Goal: Task Accomplishment & Management: Use online tool/utility

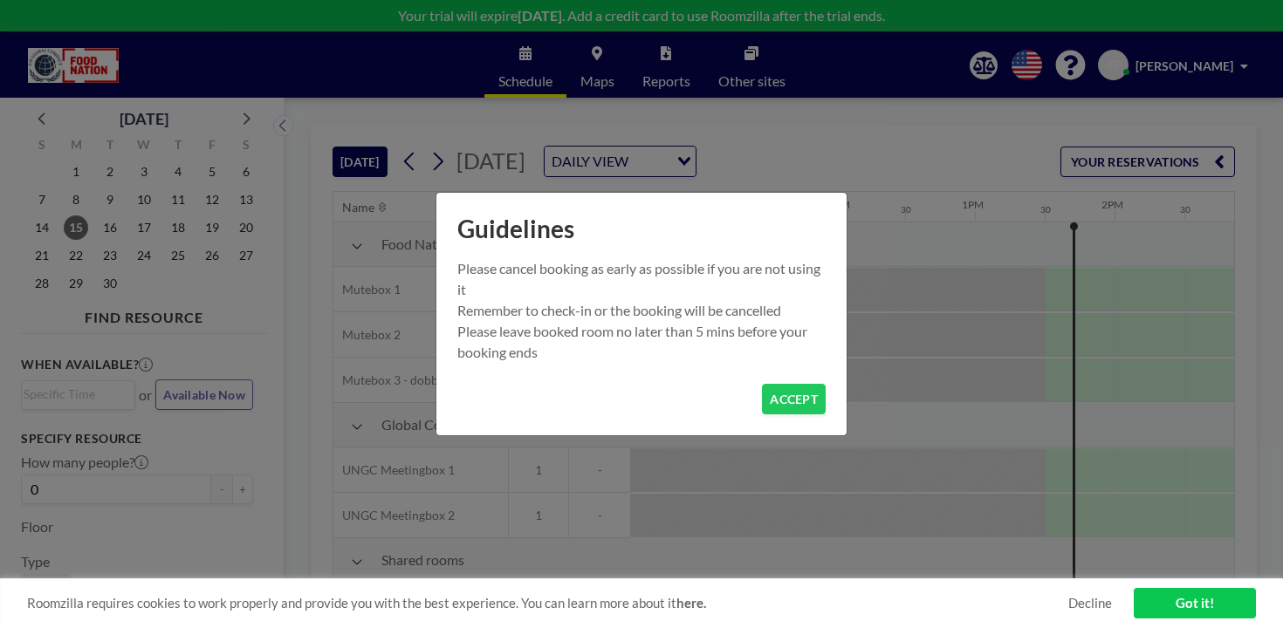
scroll to position [0, 1475]
click at [776, 384] on button "ACCEPT" at bounding box center [794, 399] width 64 height 31
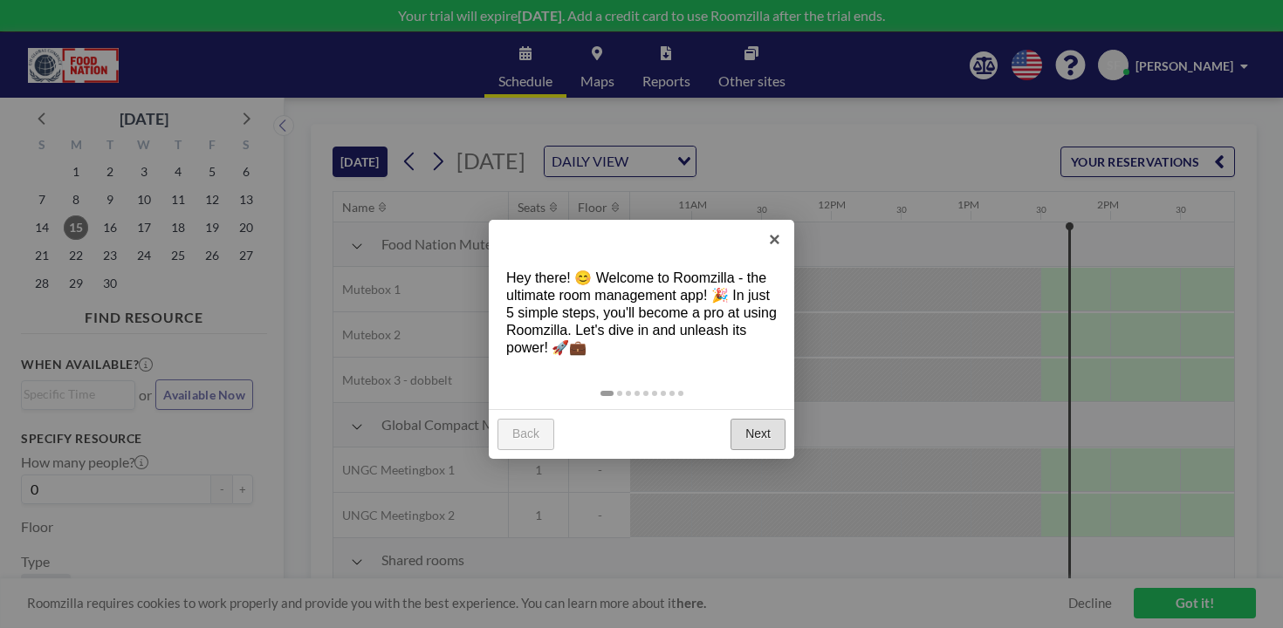
click at [758, 419] on link "Next" at bounding box center [758, 434] width 55 height 31
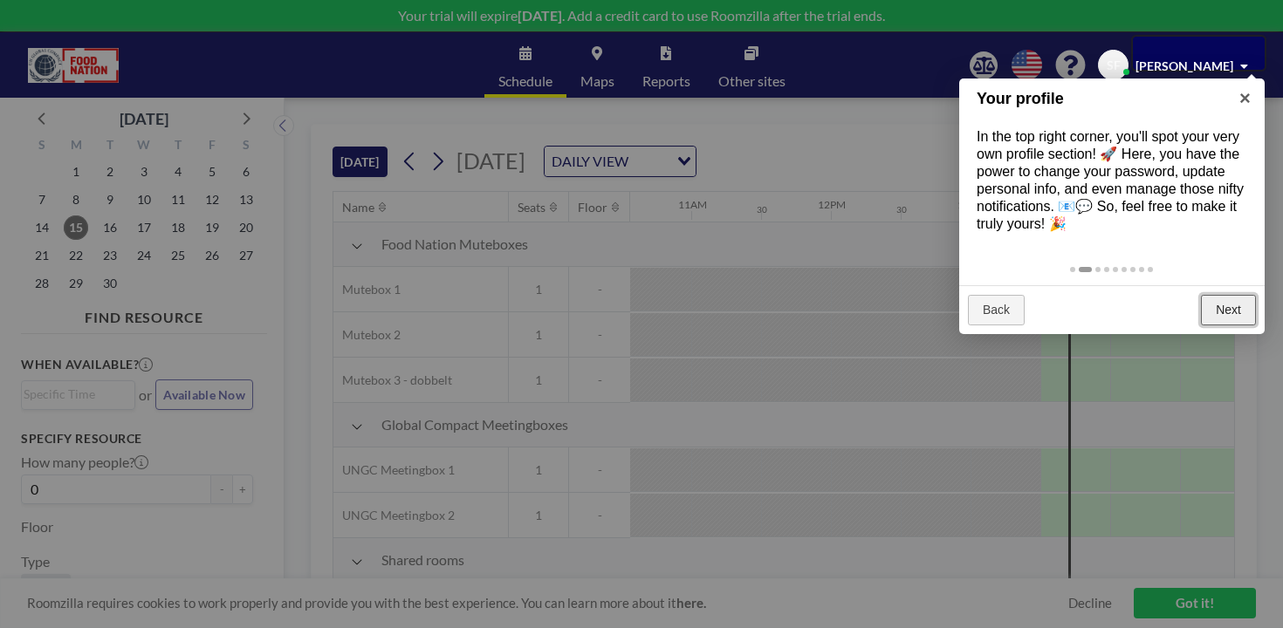
click at [1225, 295] on link "Next" at bounding box center [1228, 310] width 55 height 31
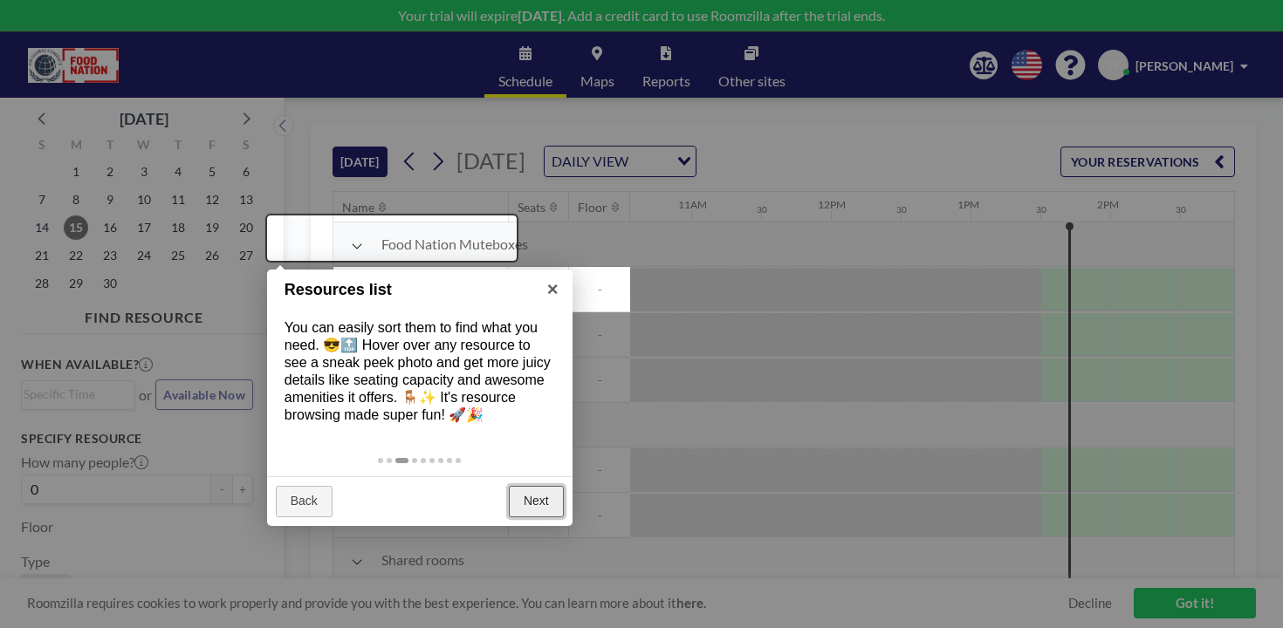
click at [530, 486] on link "Next" at bounding box center [536, 501] width 55 height 31
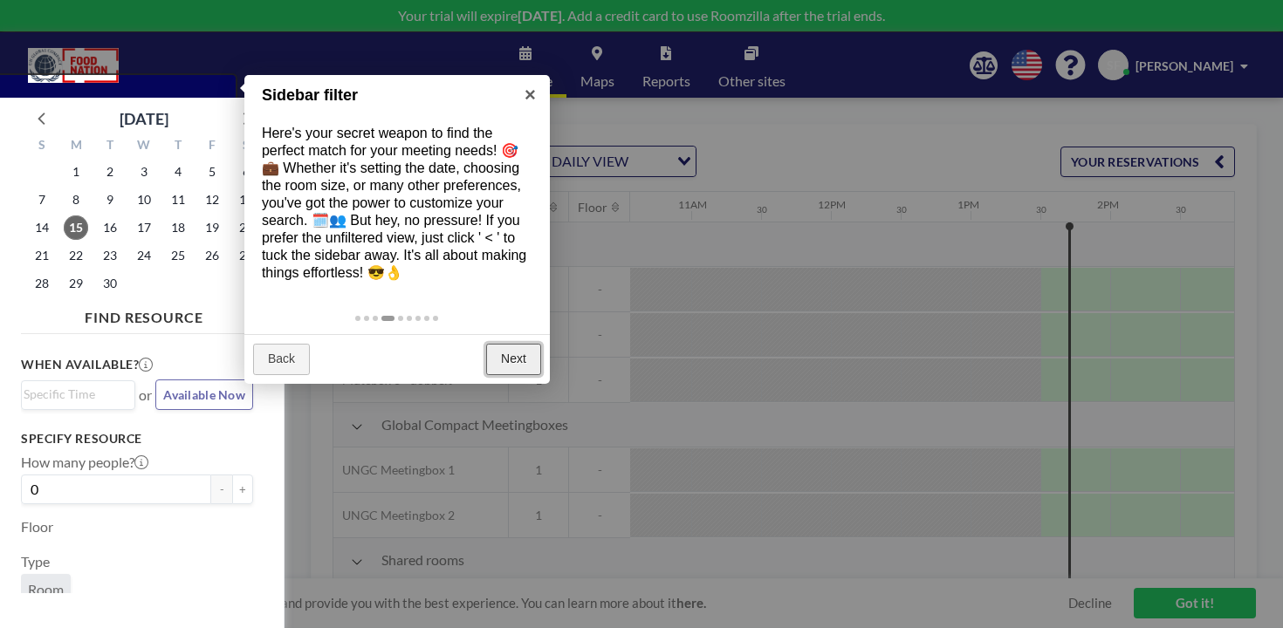
scroll to position [4, 0]
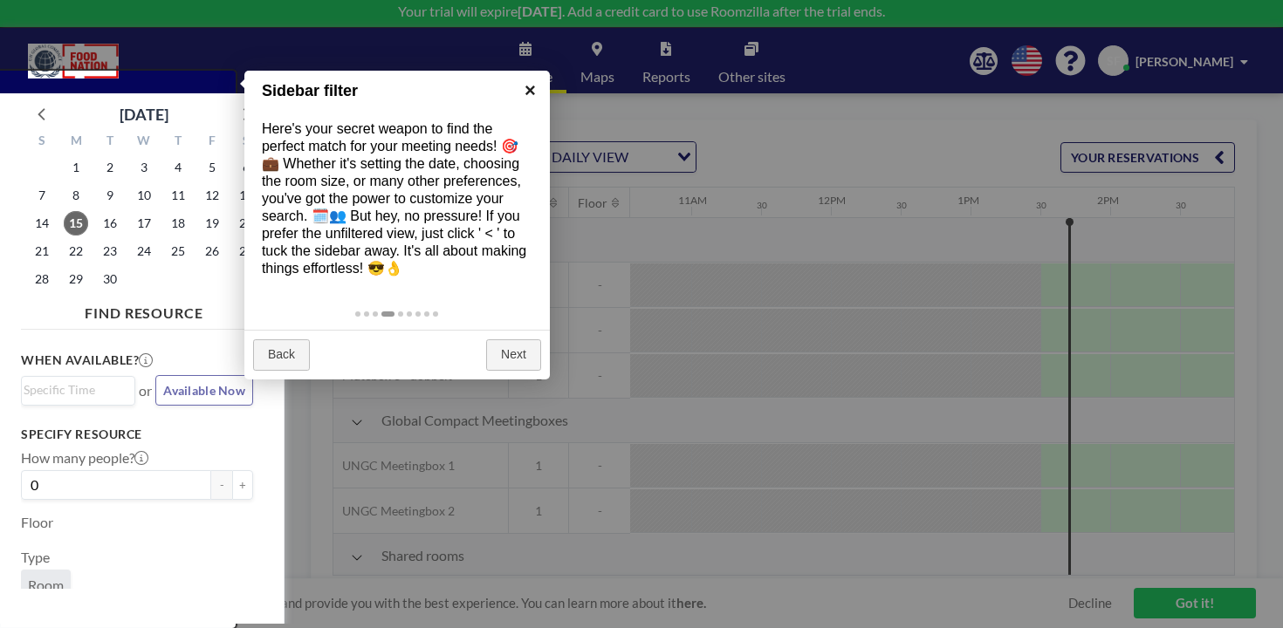
click at [537, 93] on link "×" at bounding box center [530, 90] width 39 height 39
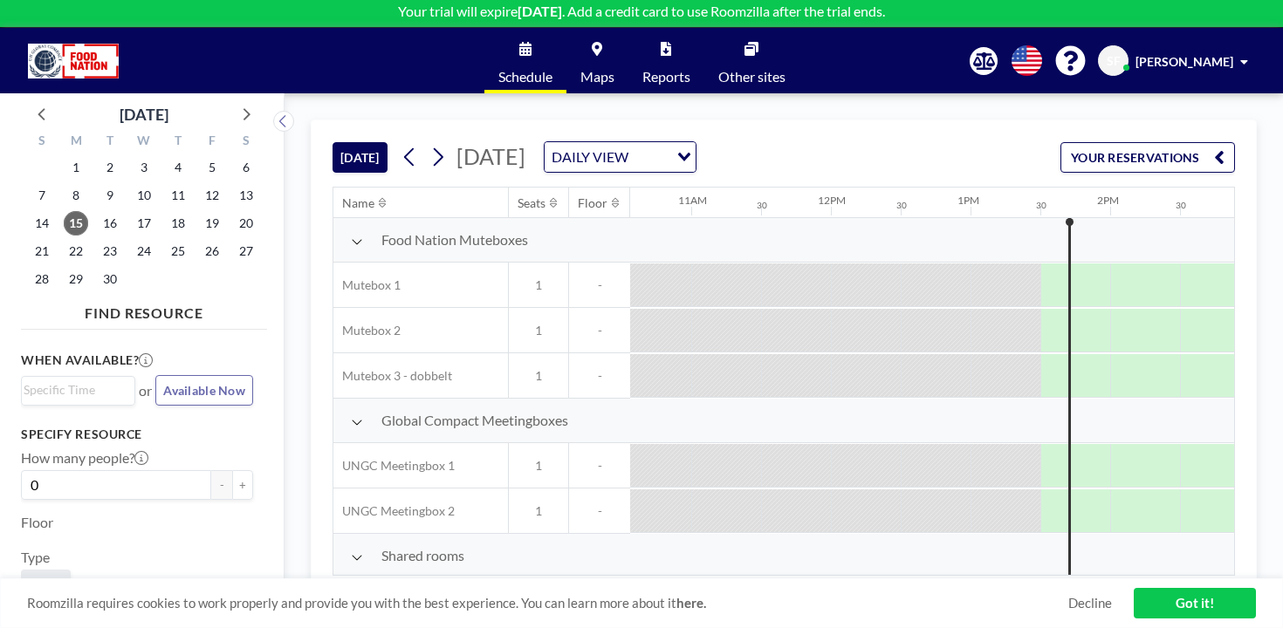
scroll to position [0, 0]
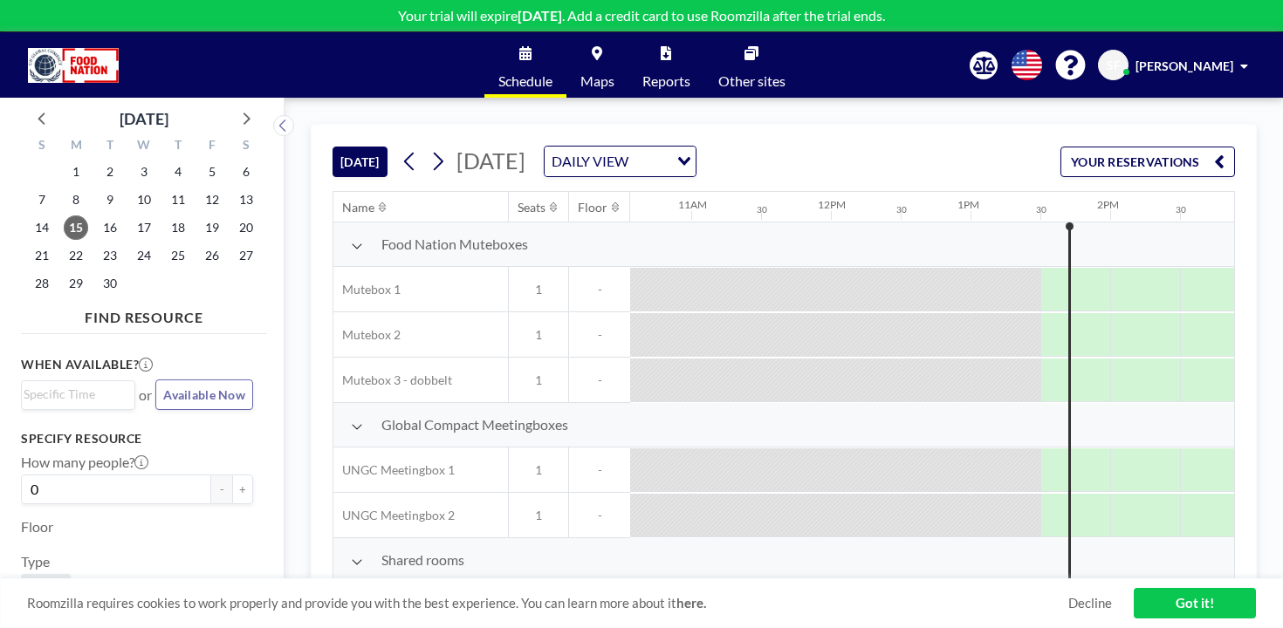
click at [509, 598] on span "20" at bounding box center [538, 606] width 59 height 16
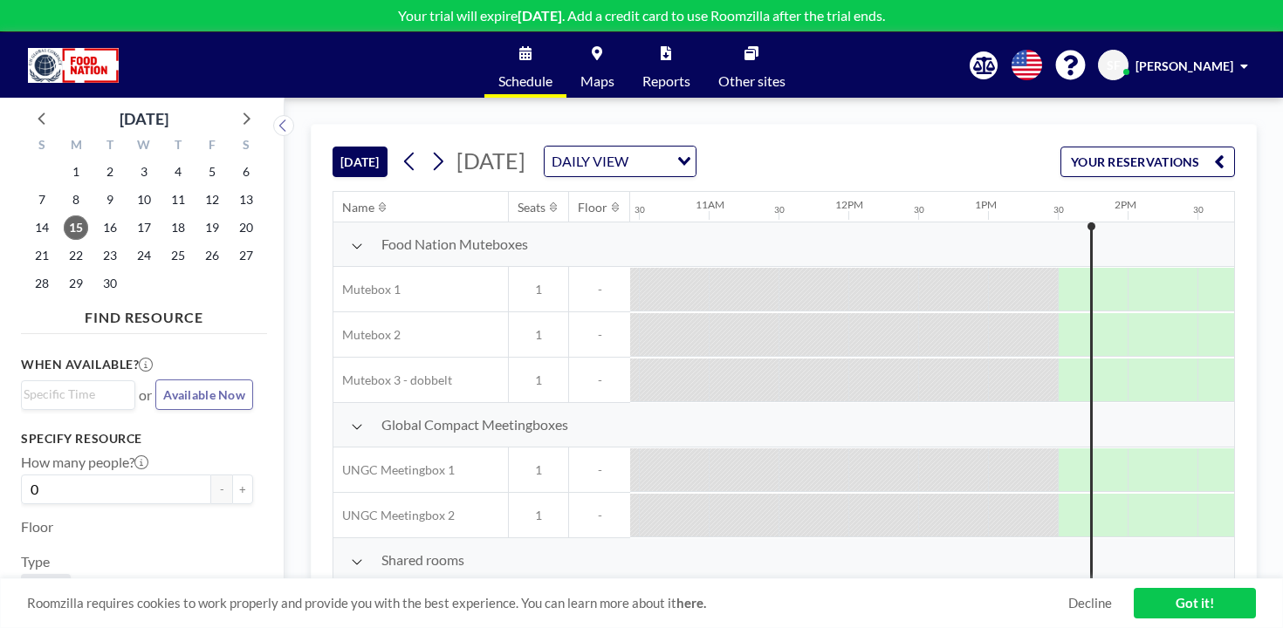
scroll to position [0, 1475]
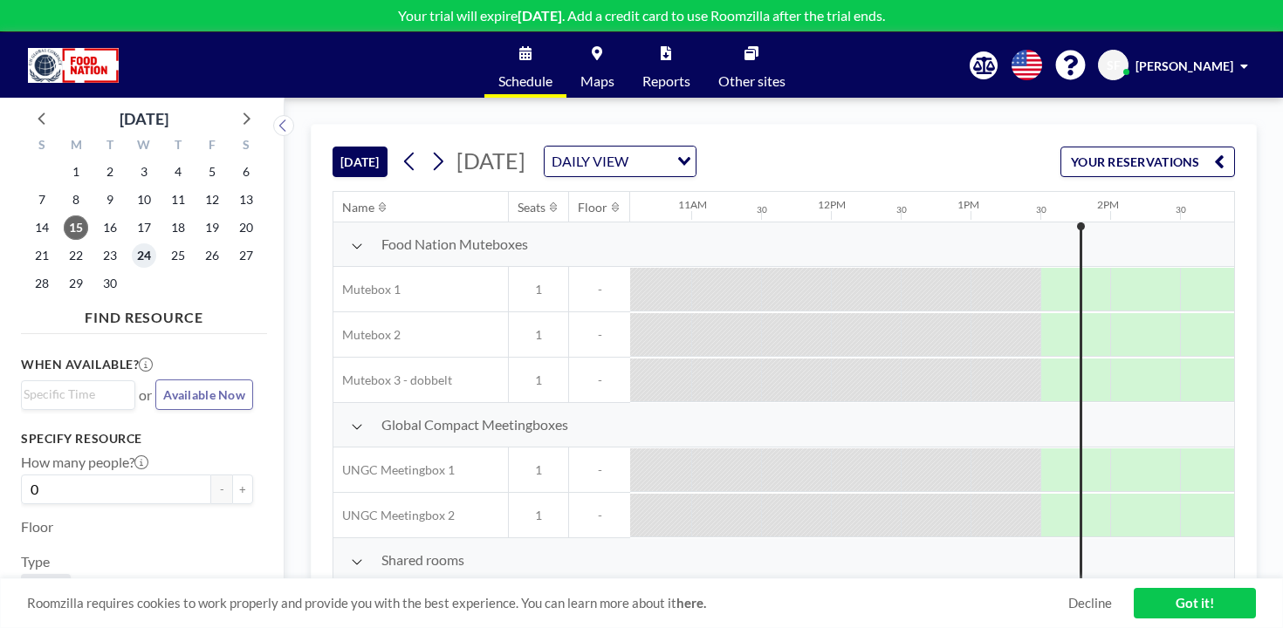
click at [132, 244] on span "24" at bounding box center [144, 256] width 24 height 24
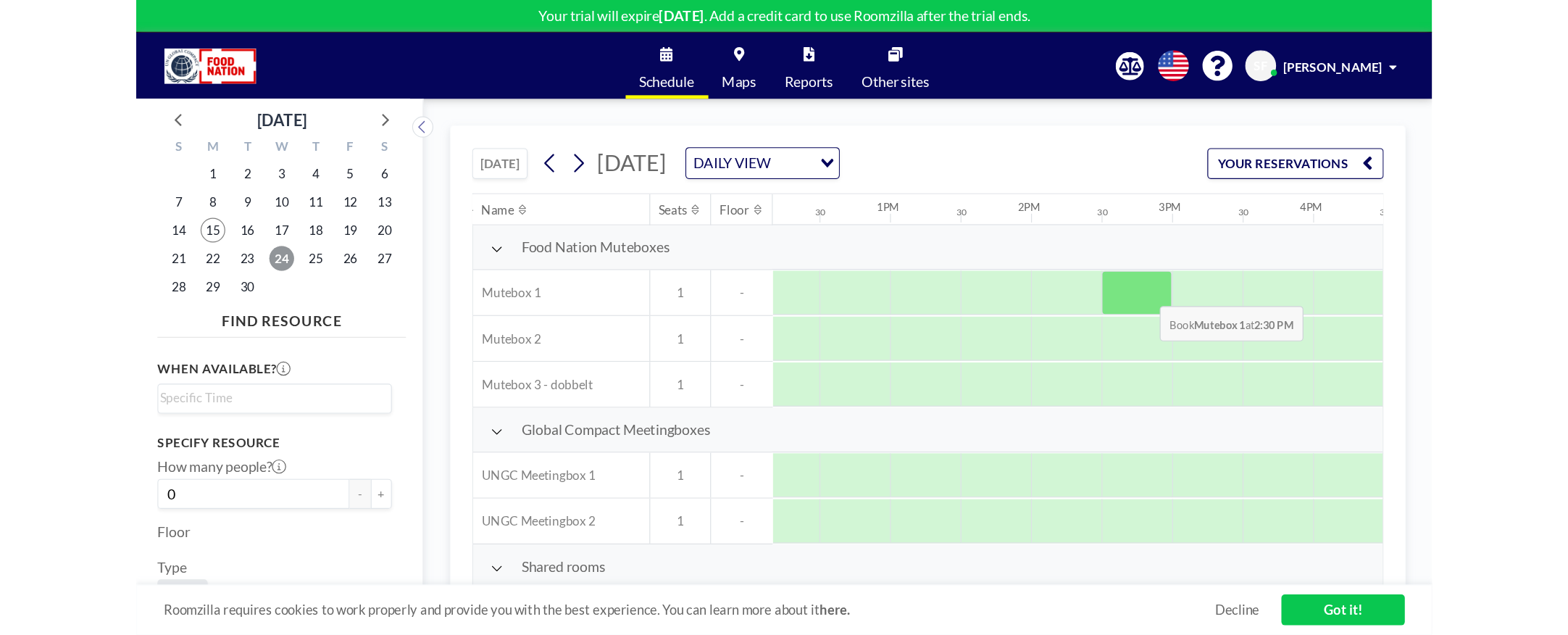
scroll to position [0, 1413]
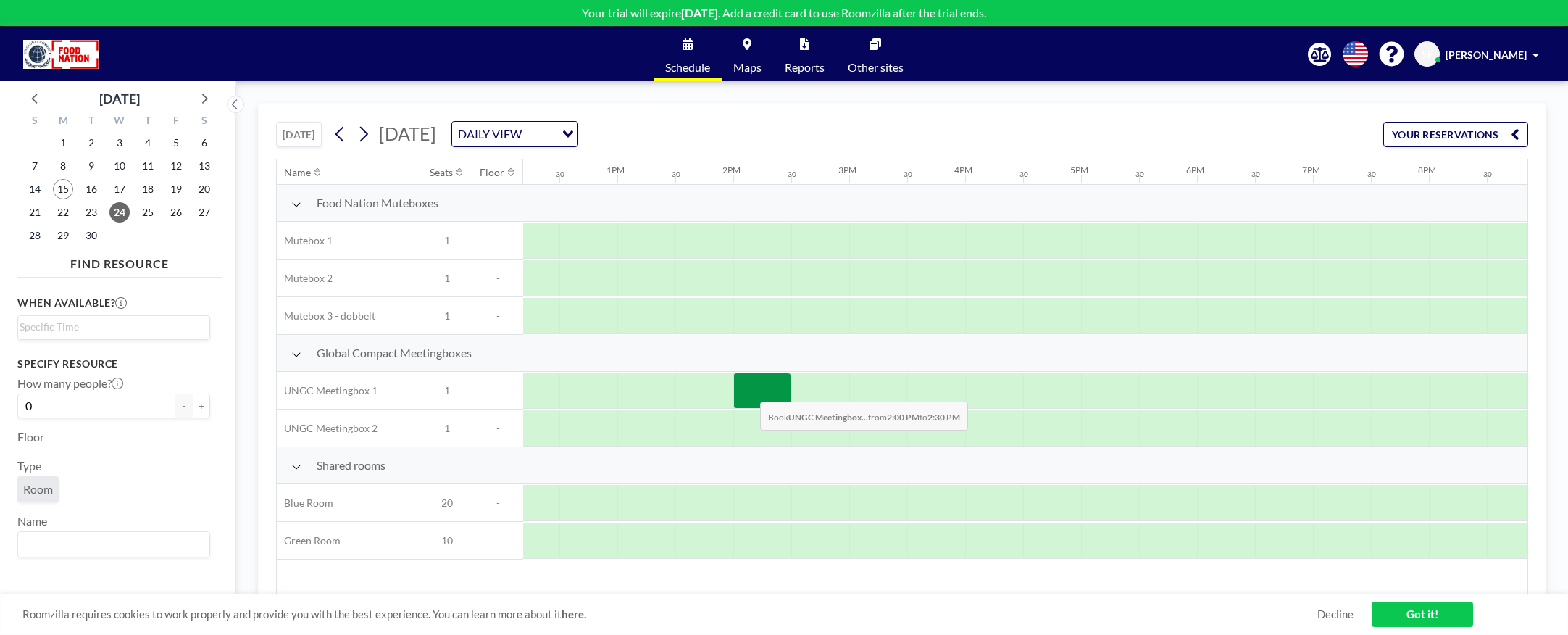
click at [749, 390] on div at bounding box center [762, 391] width 58 height 37
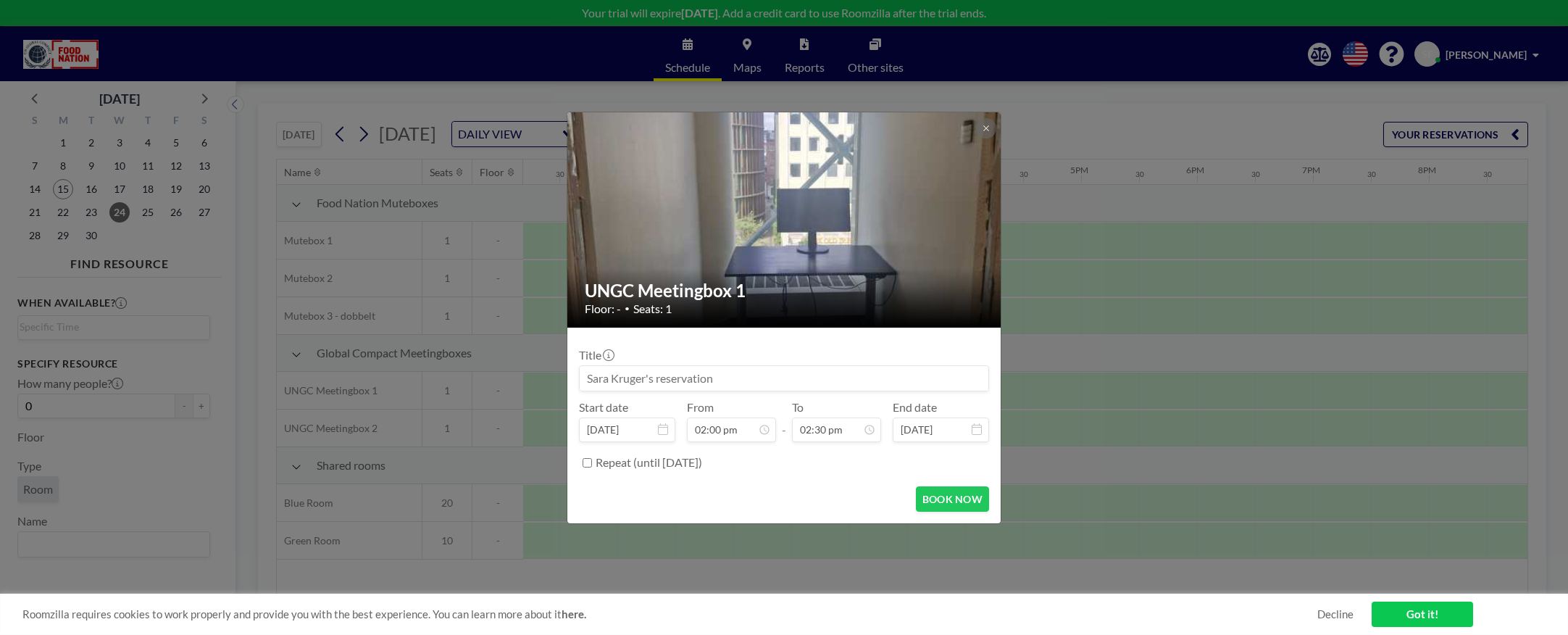
scroll to position [722, 0]
click at [991, 128] on button at bounding box center [986, 128] width 20 height 20
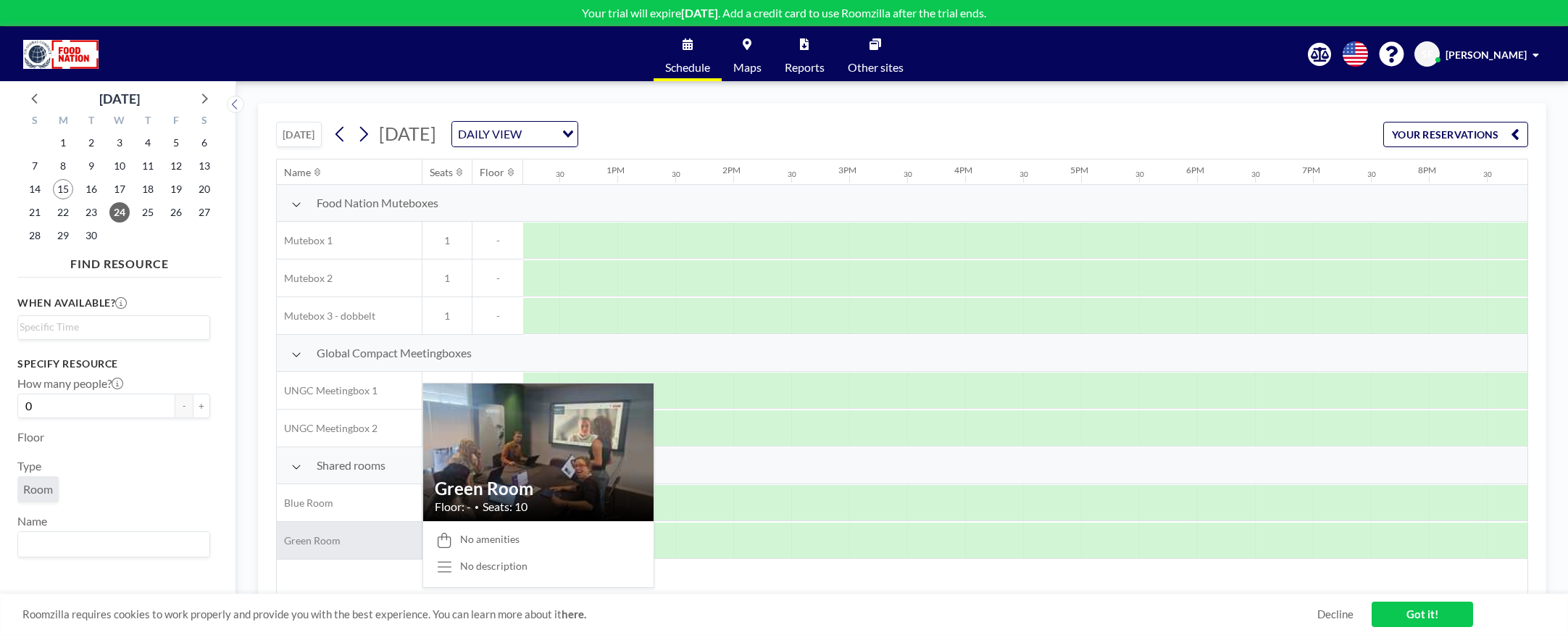
click at [352, 521] on div "Green Room" at bounding box center [349, 540] width 145 height 37
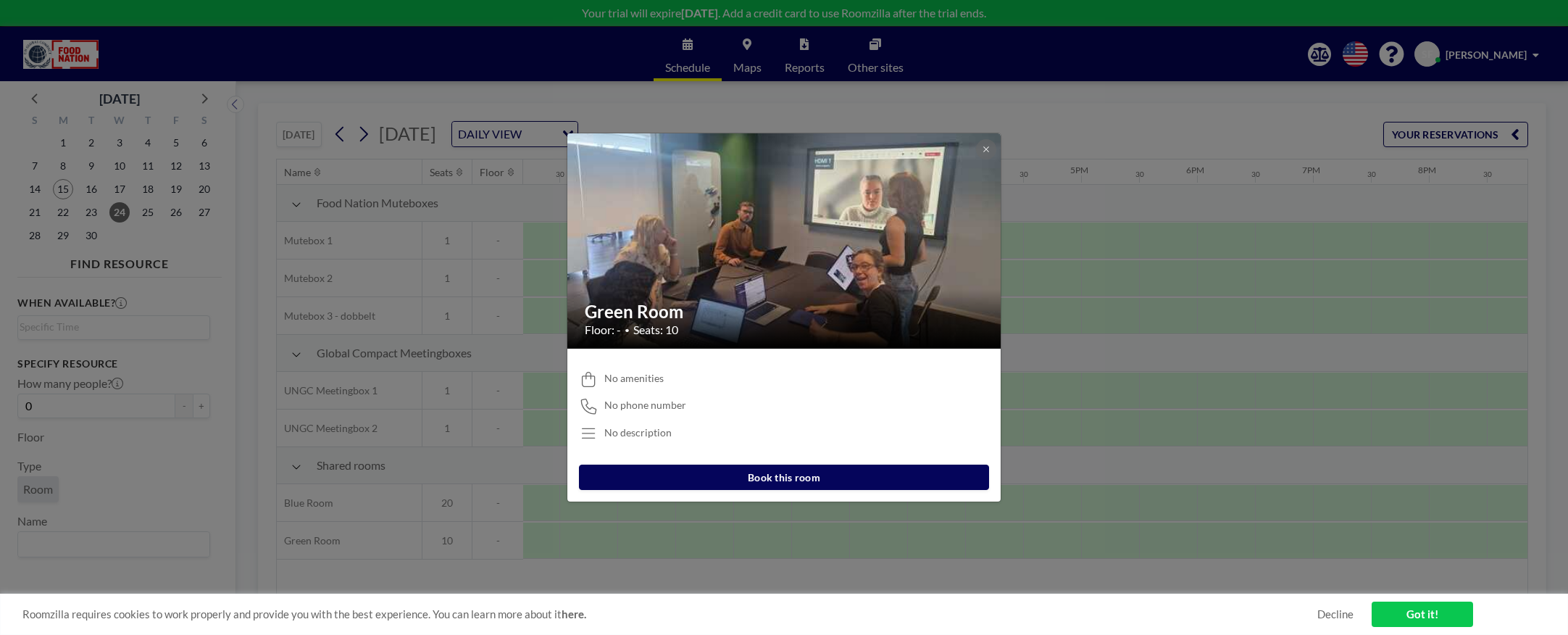
click at [331, 504] on div "Green Room Floor: - • Seats: 10 No amenities No phone number No description Boo…" at bounding box center [784, 317] width 1568 height 635
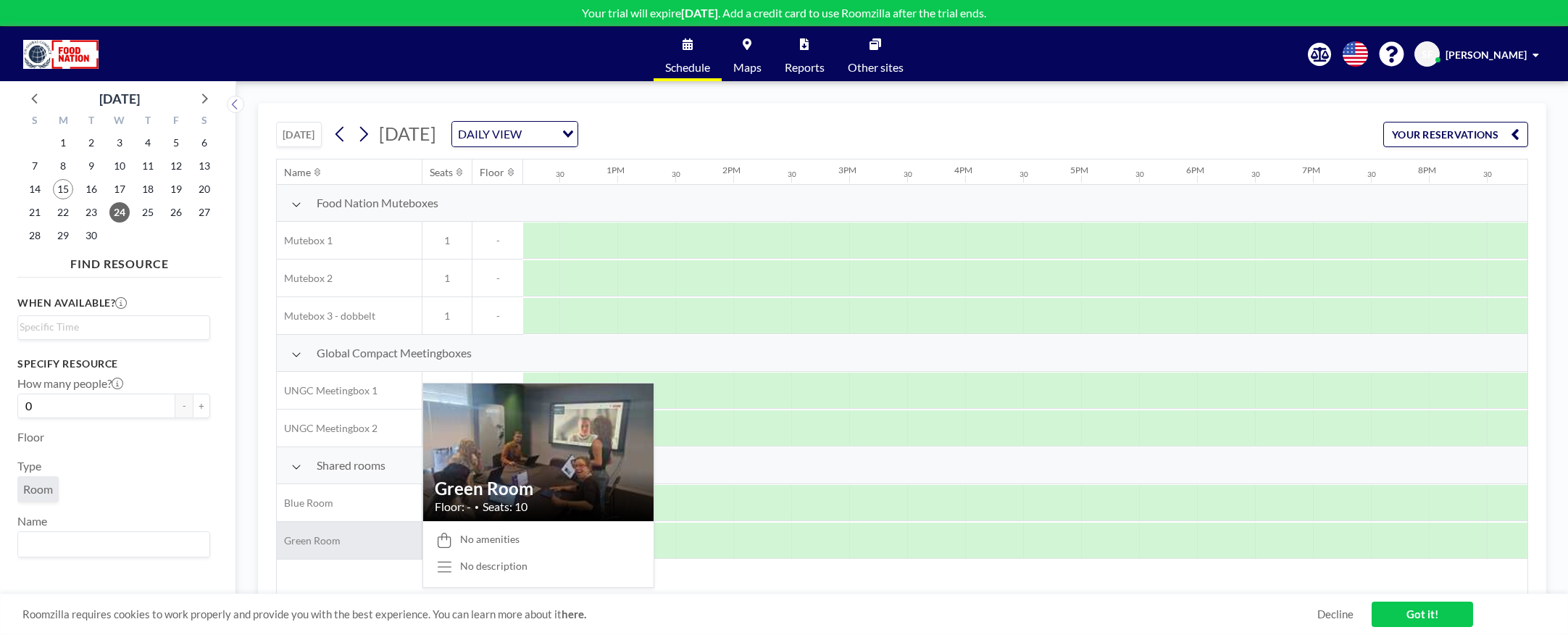
click at [323, 521] on span "Green Room" at bounding box center [308, 540] width 64 height 13
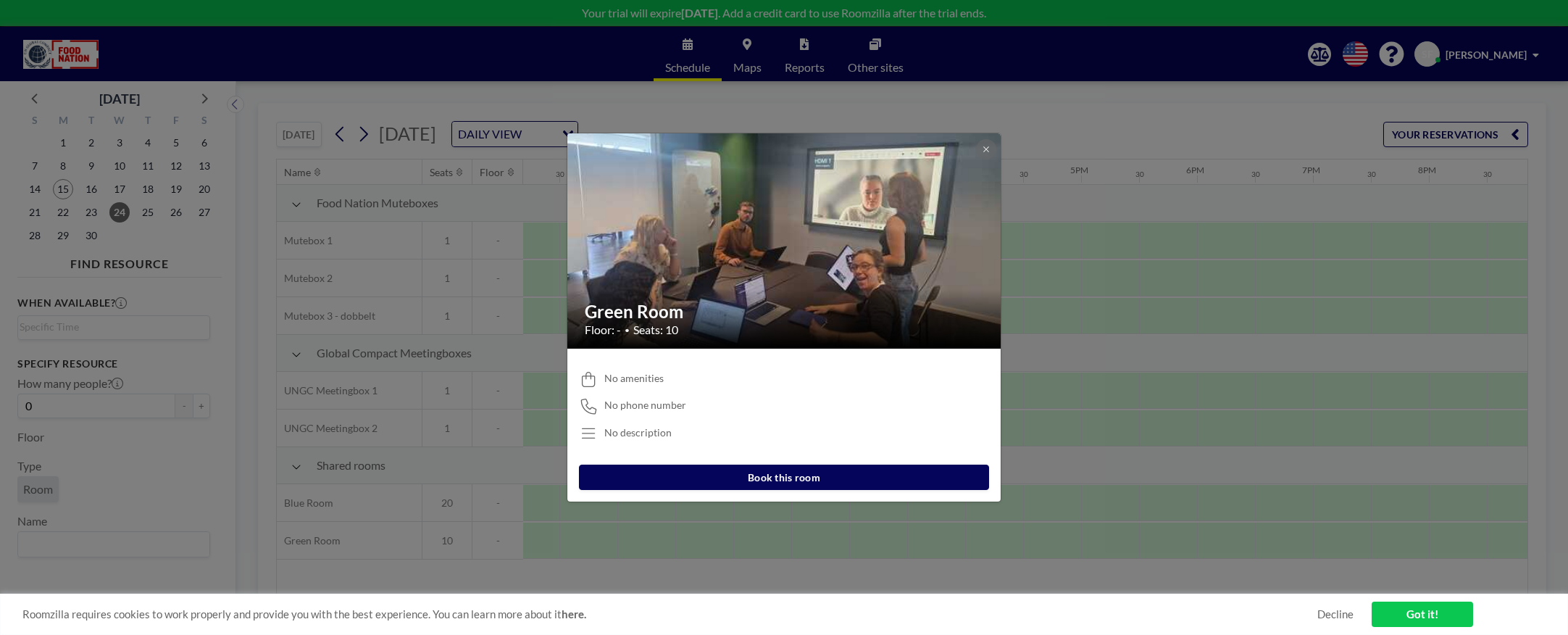
click at [320, 501] on div "Green Room Floor: - • Seats: 10 No amenities No phone number No description Boo…" at bounding box center [784, 317] width 1568 height 635
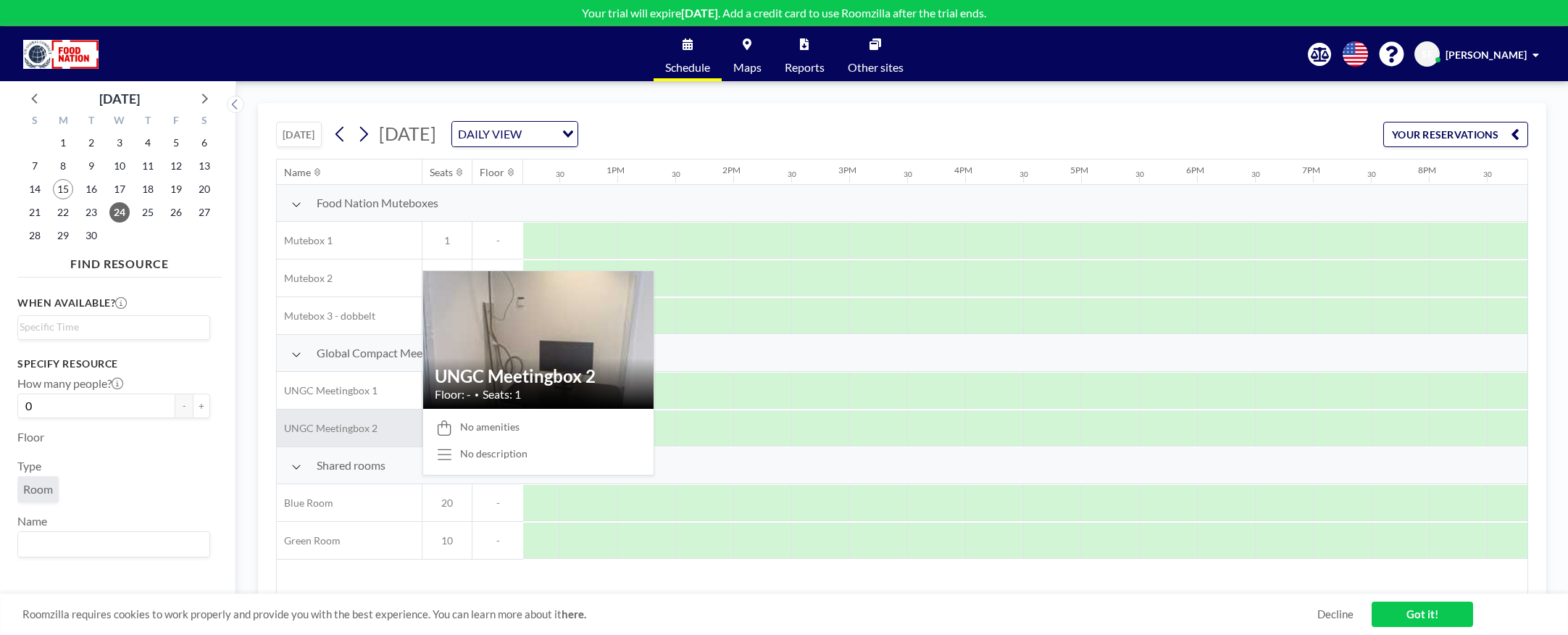
click at [340, 426] on span "UNGC Meetingbox 2" at bounding box center [326, 428] width 100 height 13
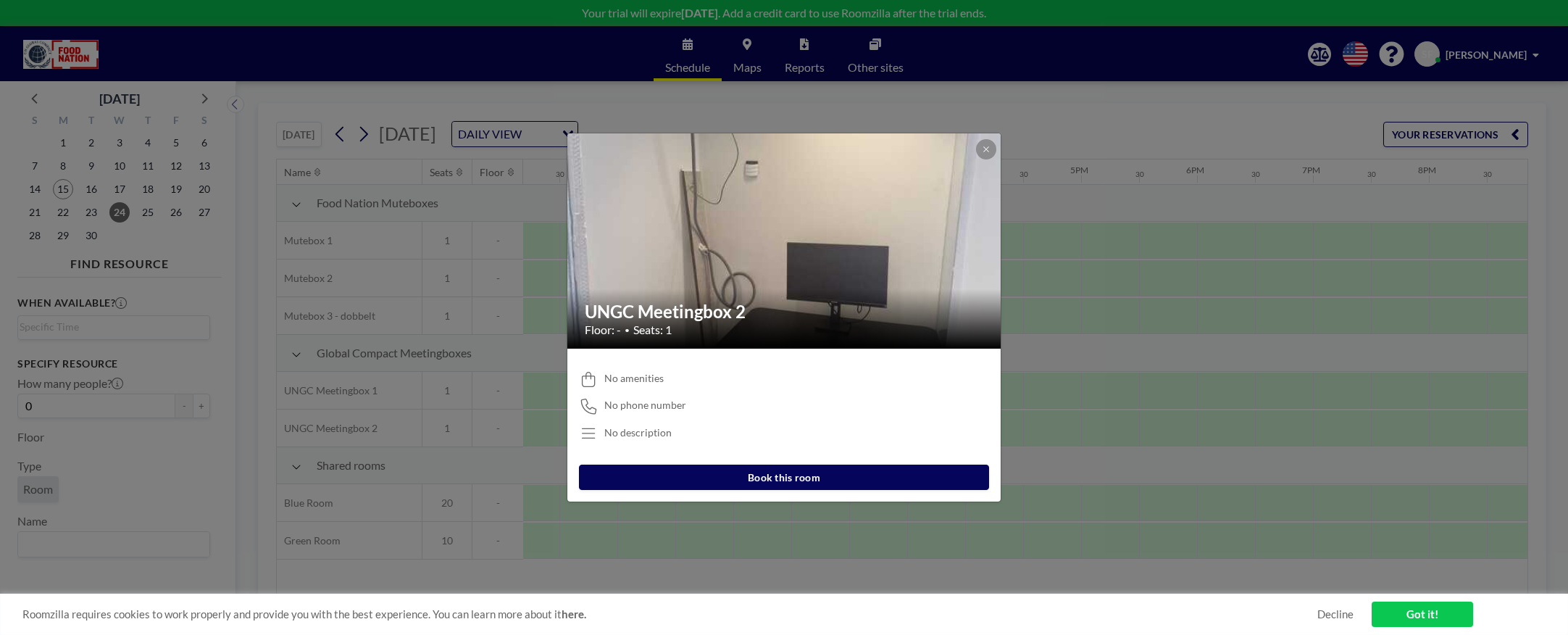
click at [341, 393] on div "UNGC Meetingbox 2 Floor: - • Seats: 1 No amenities No phone number No descripti…" at bounding box center [784, 317] width 1568 height 635
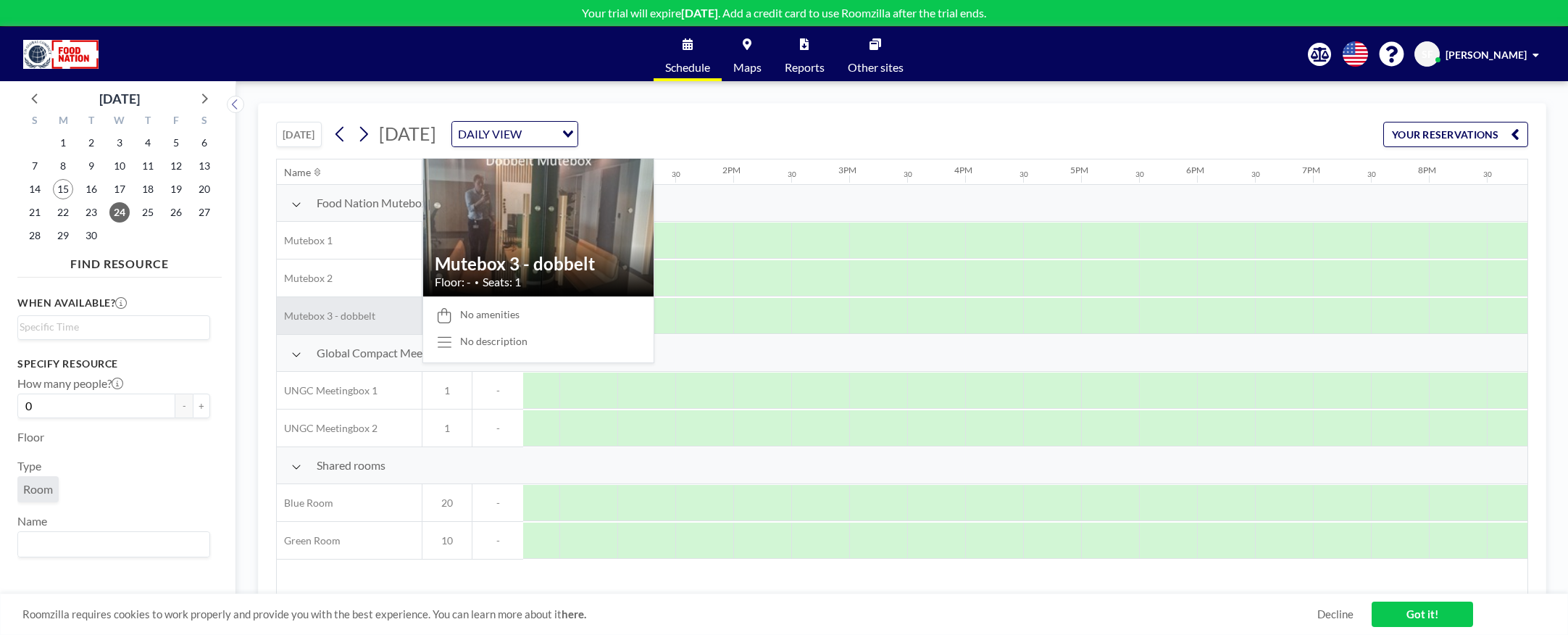
click at [345, 317] on span "Mutebox 3 - dobbelt" at bounding box center [325, 316] width 99 height 13
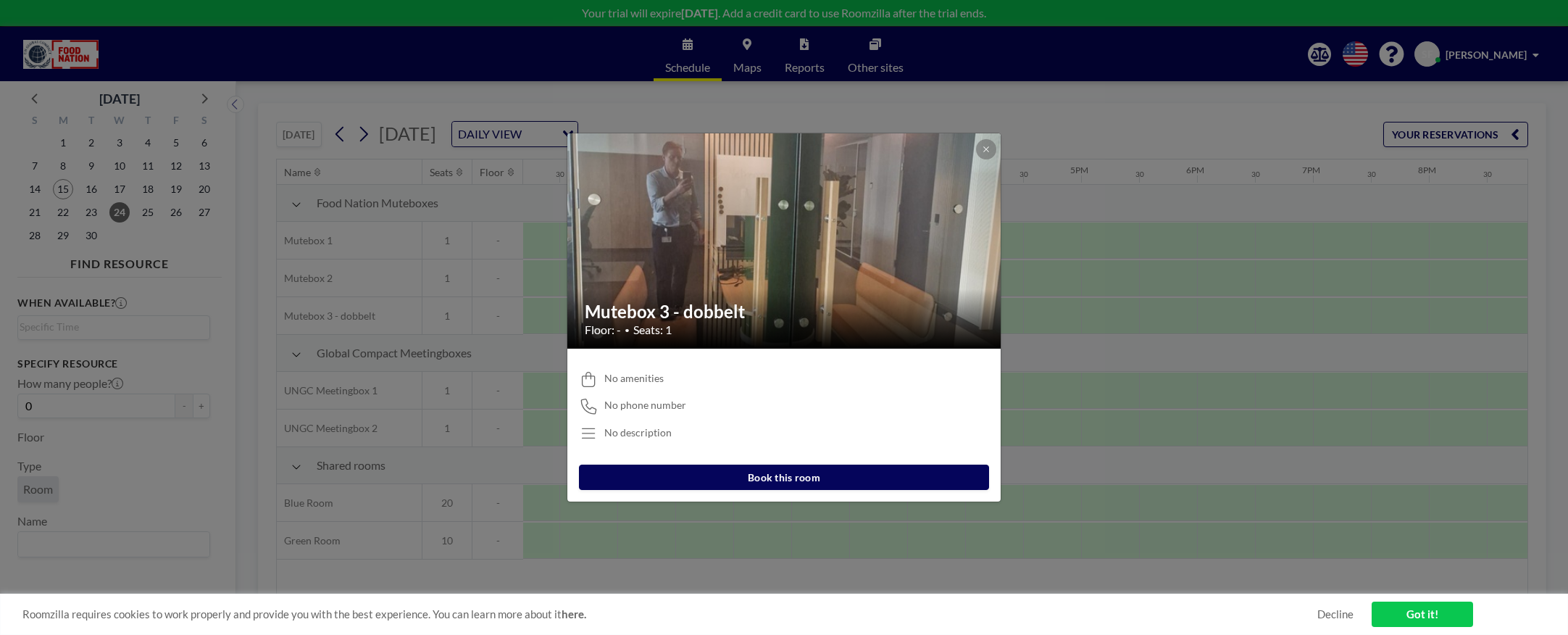
click at [349, 284] on div "Mutebox 3 - dobbelt Floor: - • Seats: 1 No amenities No phone number No descrip…" at bounding box center [784, 317] width 1568 height 635
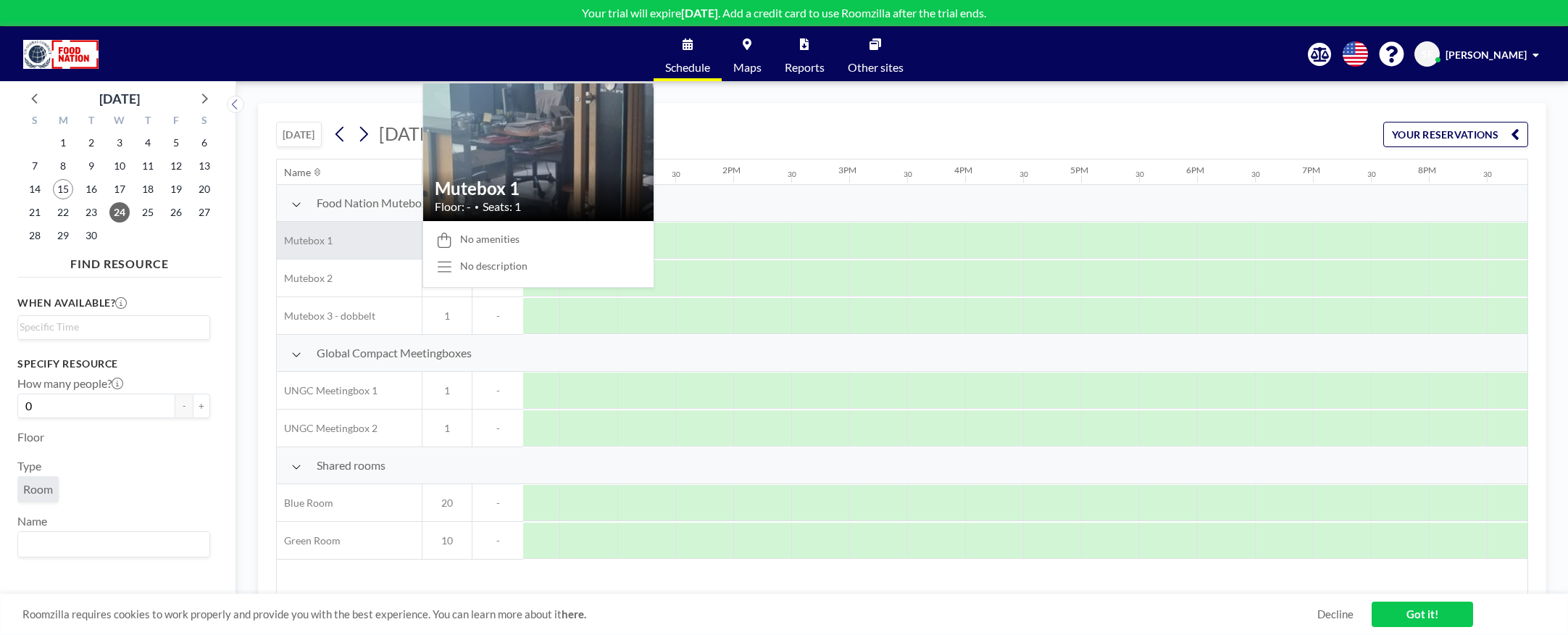
click at [350, 246] on div "Mutebox 1" at bounding box center [349, 240] width 145 height 37
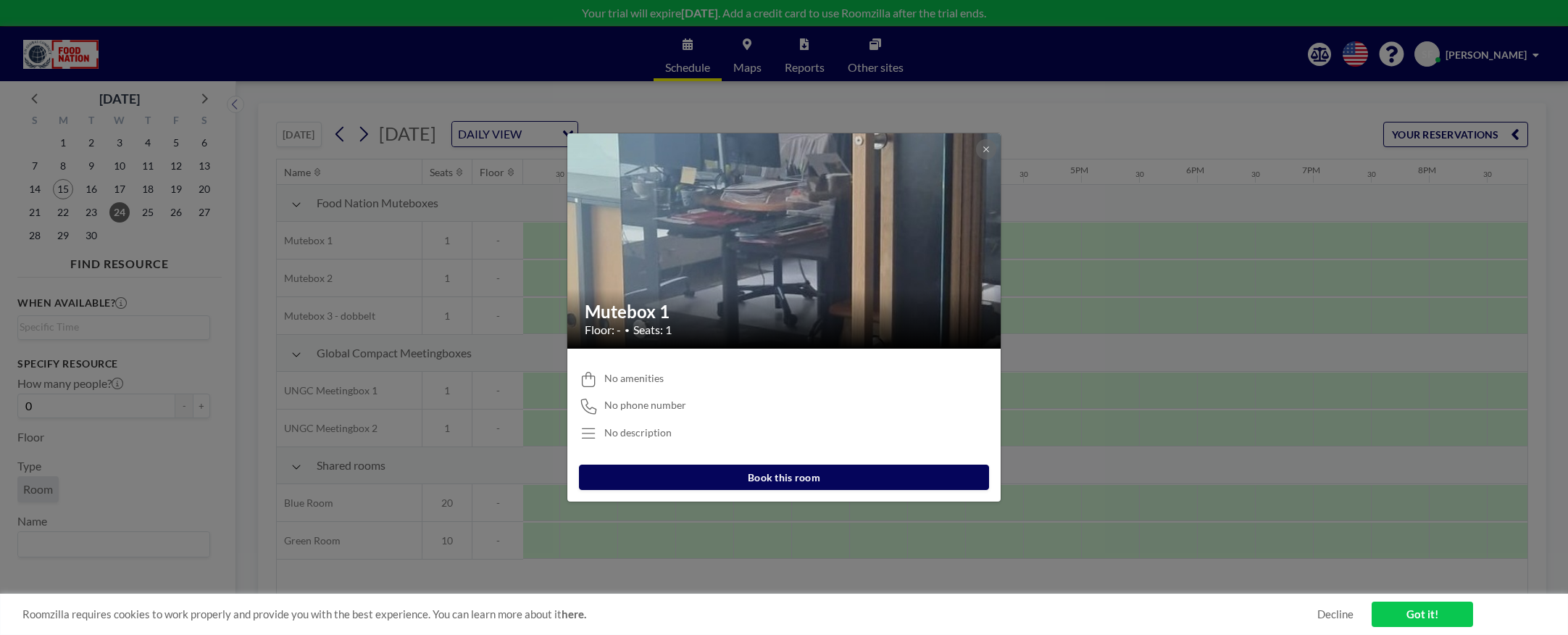
click at [1064, 452] on div "Mutebox 1 Floor: - • Seats: 1 No amenities No phone number No description Book …" at bounding box center [784, 317] width 1568 height 635
